Goal: Task Accomplishment & Management: Use online tool/utility

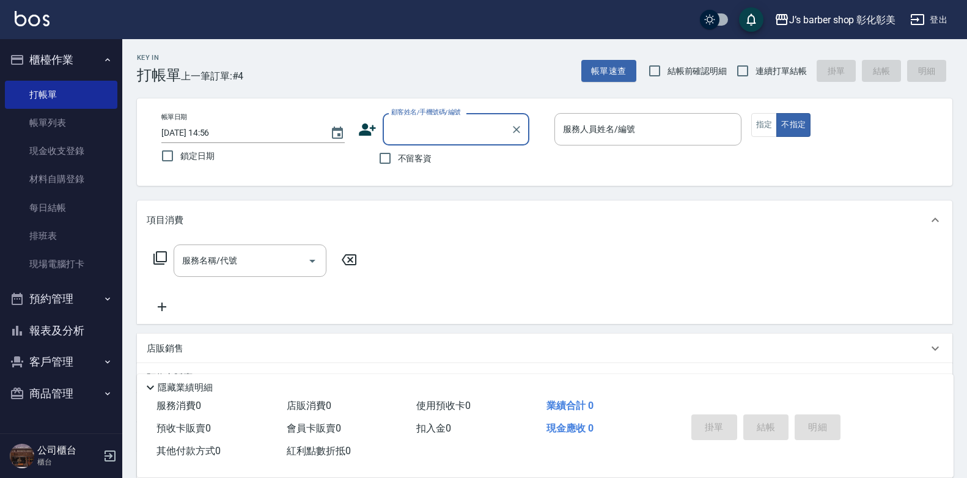
click at [219, 129] on input "[DATE] 14:56" at bounding box center [239, 133] width 157 height 20
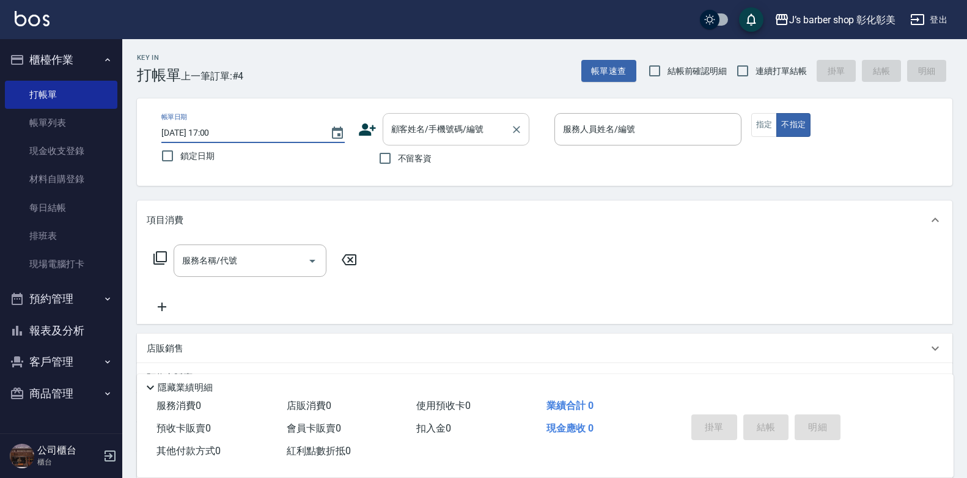
type input "[DATE] 17:00"
click at [400, 131] on input "顧客姓名/手機號碼/編號" at bounding box center [446, 129] width 117 height 21
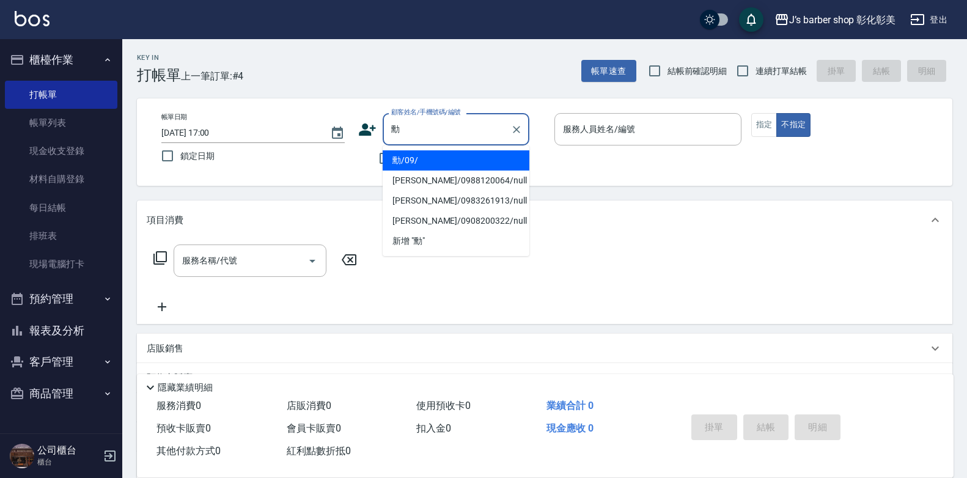
click at [438, 160] on li "勳/09/" at bounding box center [456, 160] width 147 height 20
type input "勳/09/"
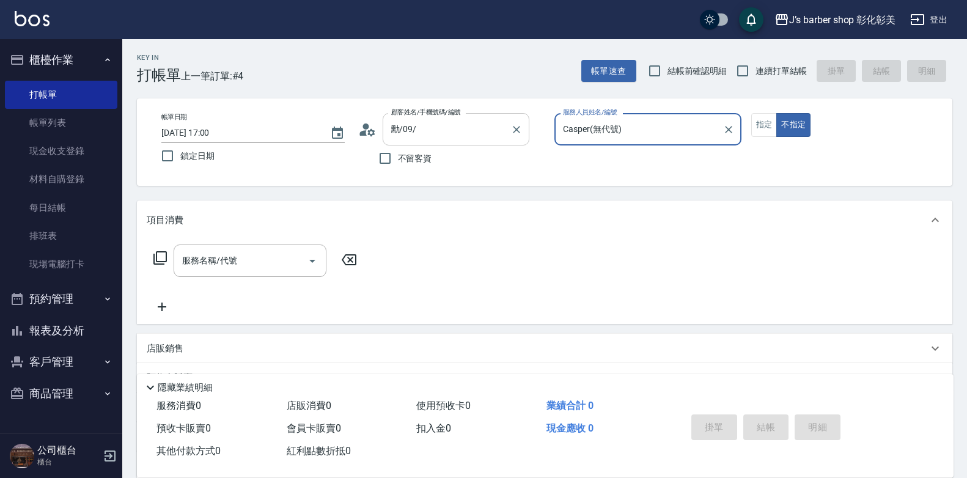
type input "Casper(無代號)"
click at [761, 120] on button "指定" at bounding box center [764, 125] width 26 height 24
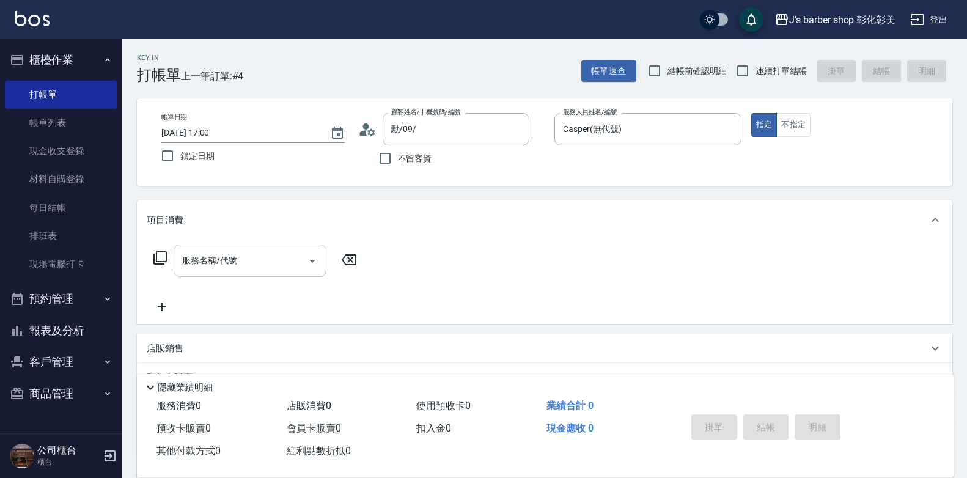
click at [208, 259] on div "服務名稱/代號 服務名稱/代號" at bounding box center [250, 261] width 153 height 32
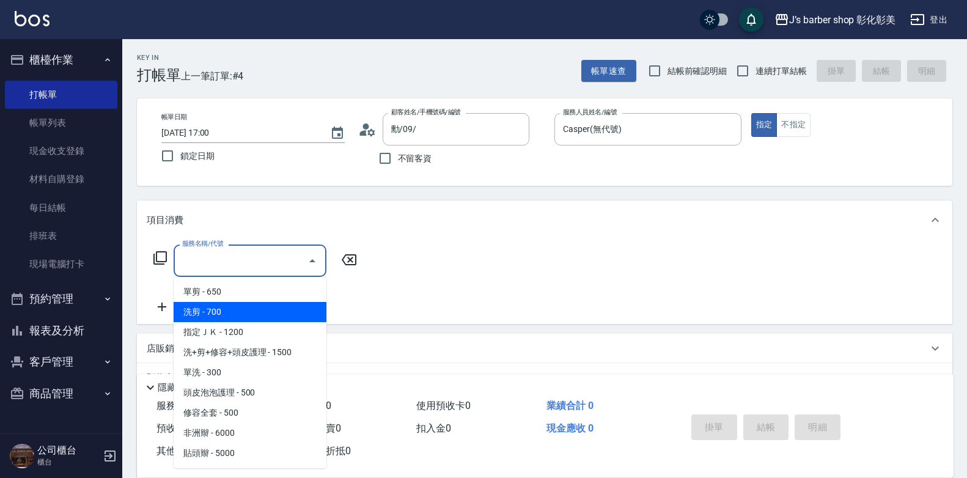
click at [234, 311] on span "洗剪 - 700" at bounding box center [250, 312] width 153 height 20
type input "洗剪(101)"
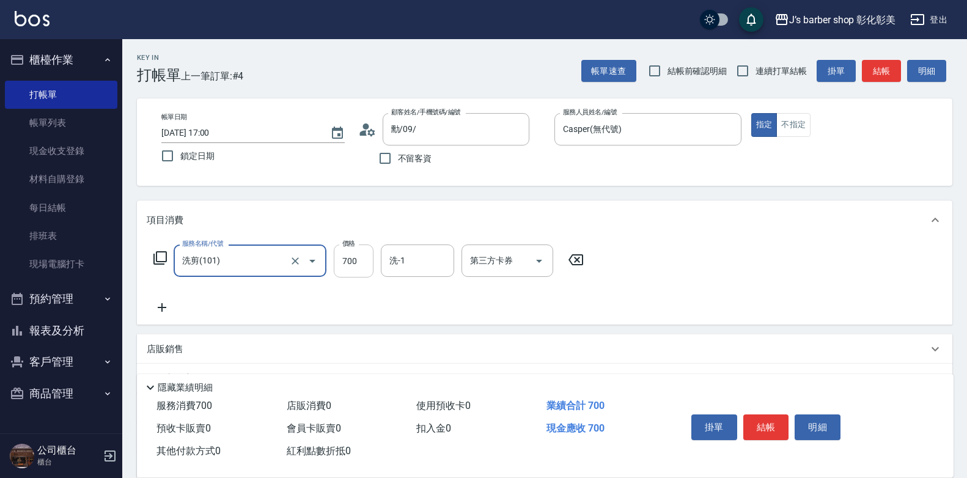
click at [344, 256] on input "700" at bounding box center [354, 261] width 40 height 33
type input "600"
click at [777, 416] on button "結帳" at bounding box center [766, 427] width 46 height 26
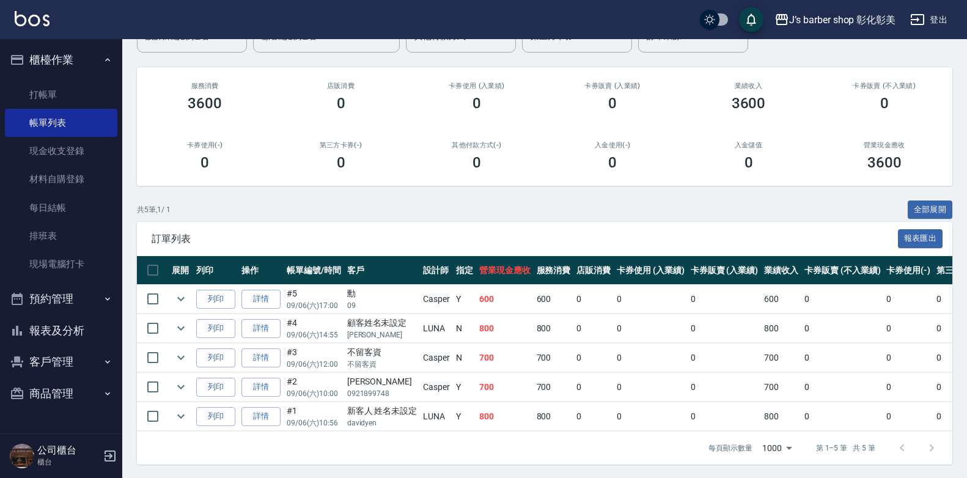
scroll to position [122, 0]
